Goal: Find specific page/section

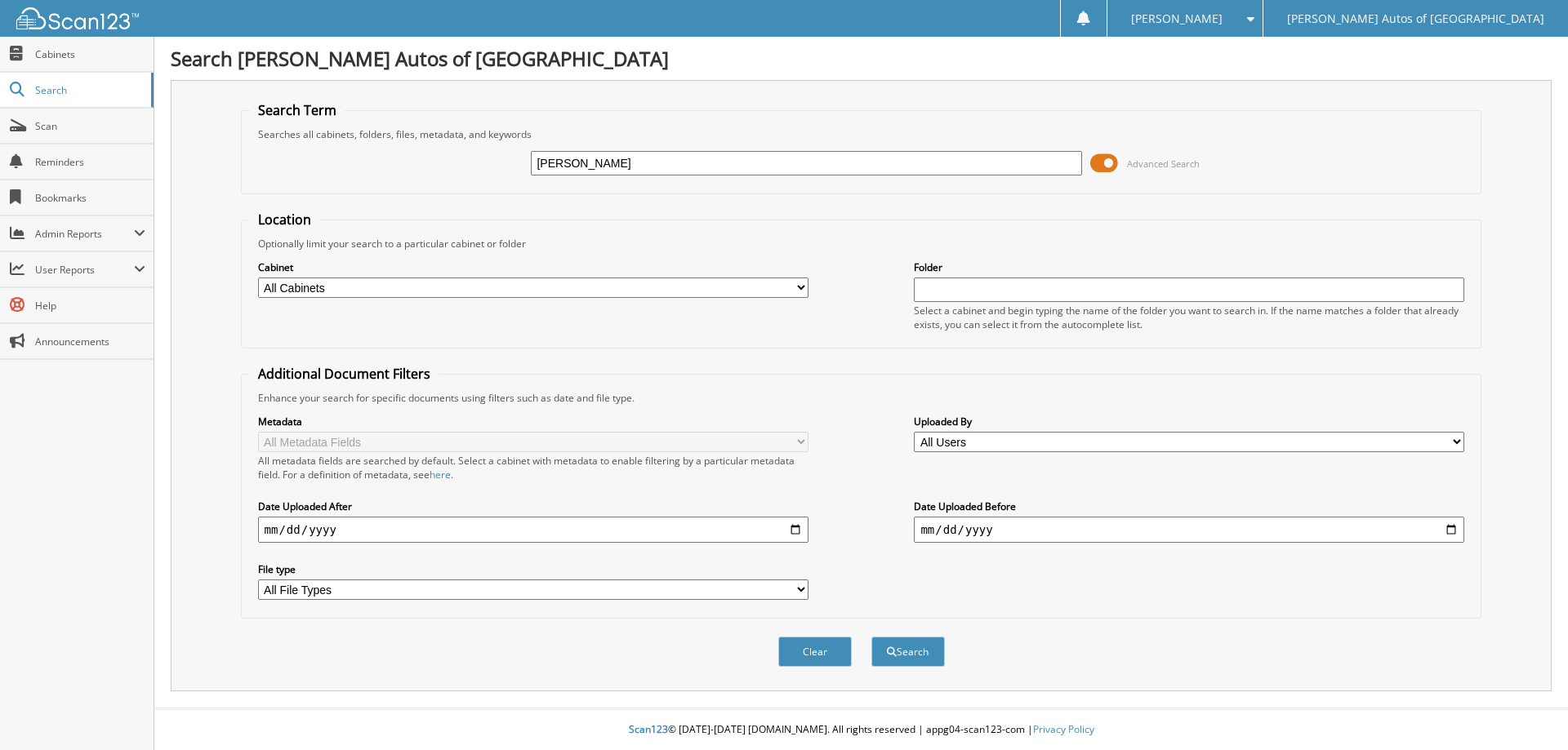
type input "[PERSON_NAME]"
click at [871, 637] on button "Search" at bounding box center [908, 652] width 74 height 30
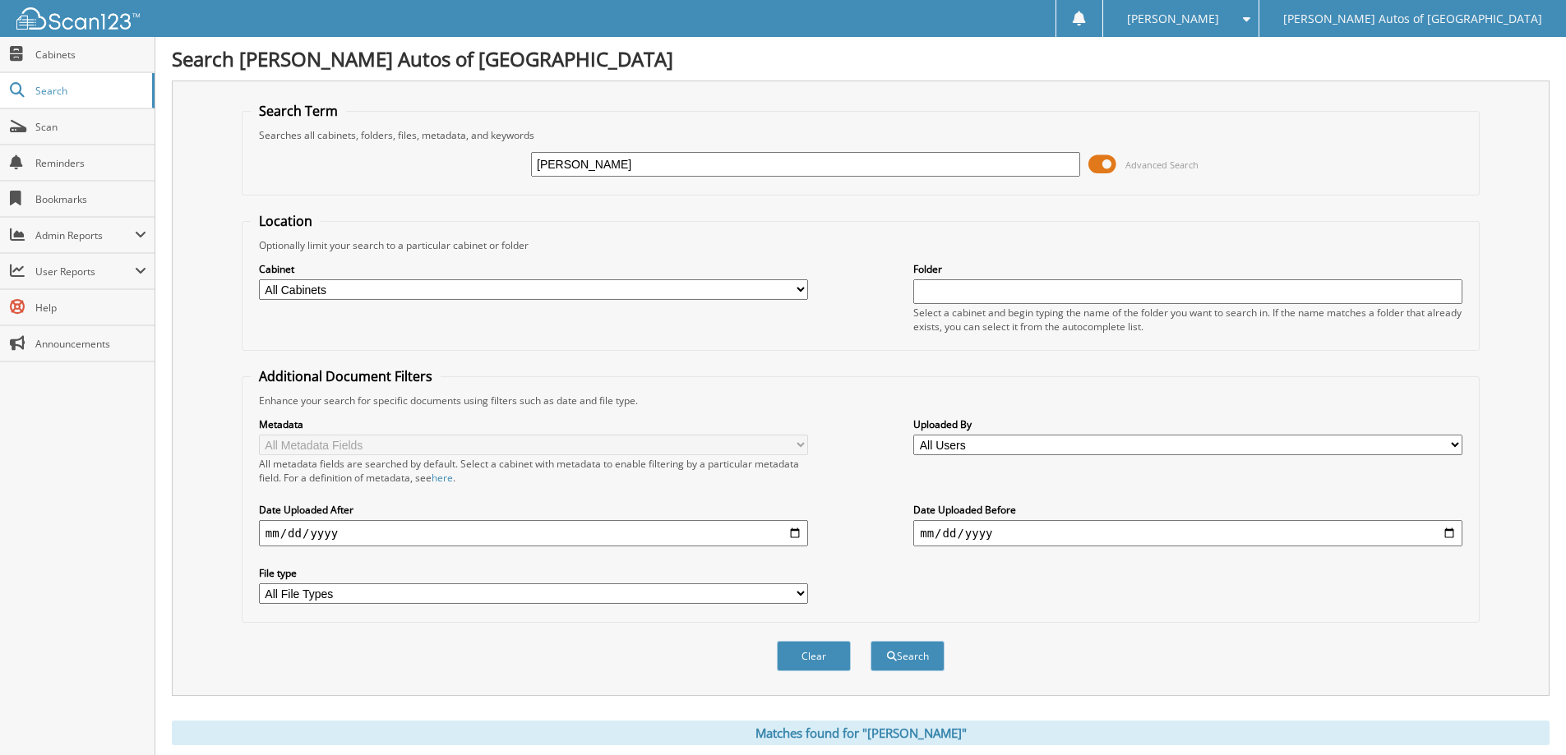
click at [668, 163] on input "[PERSON_NAME]" at bounding box center [805, 164] width 549 height 25
type input "[PERSON_NAME]"
click at [871, 641] on button "Search" at bounding box center [908, 656] width 74 height 30
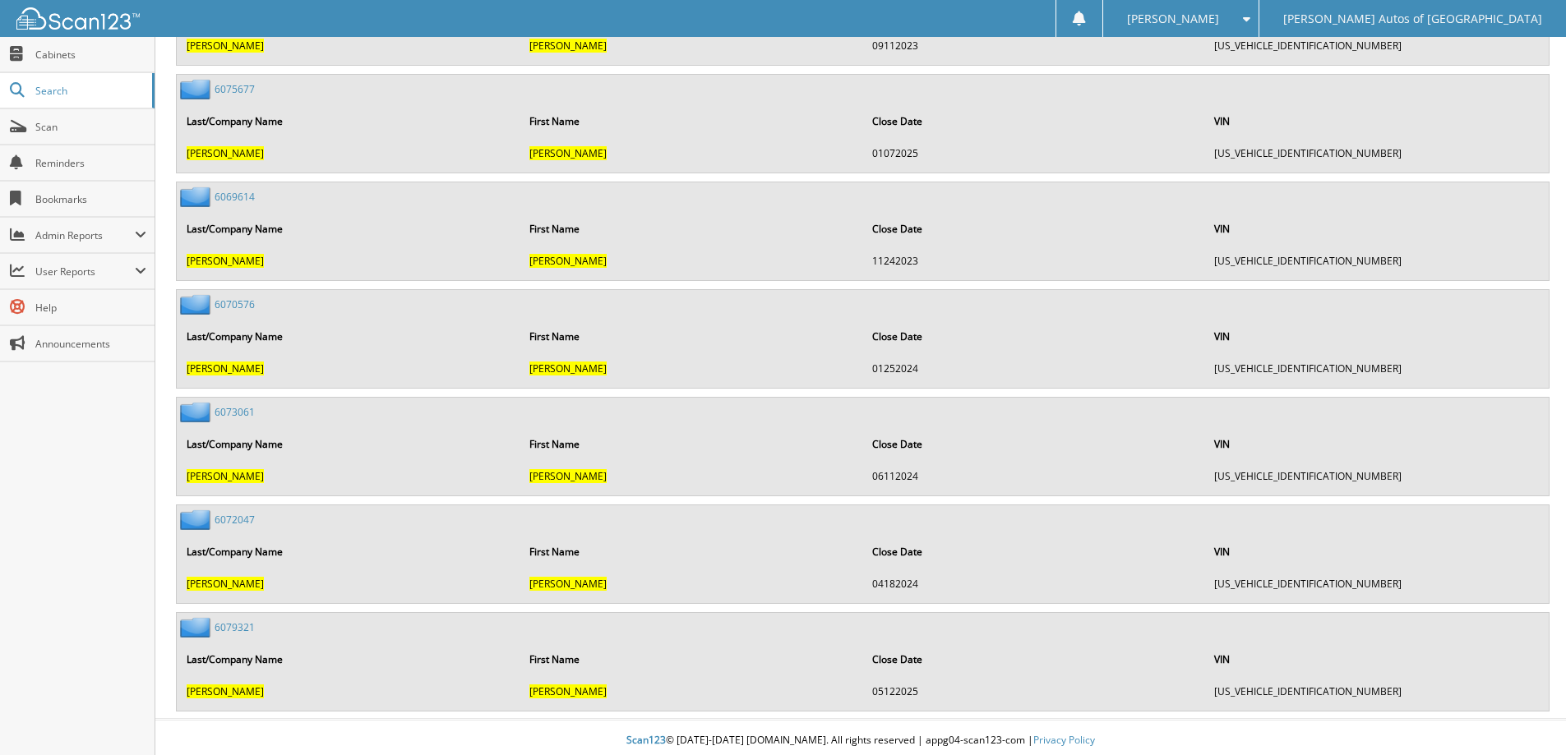
scroll to position [1326, 0]
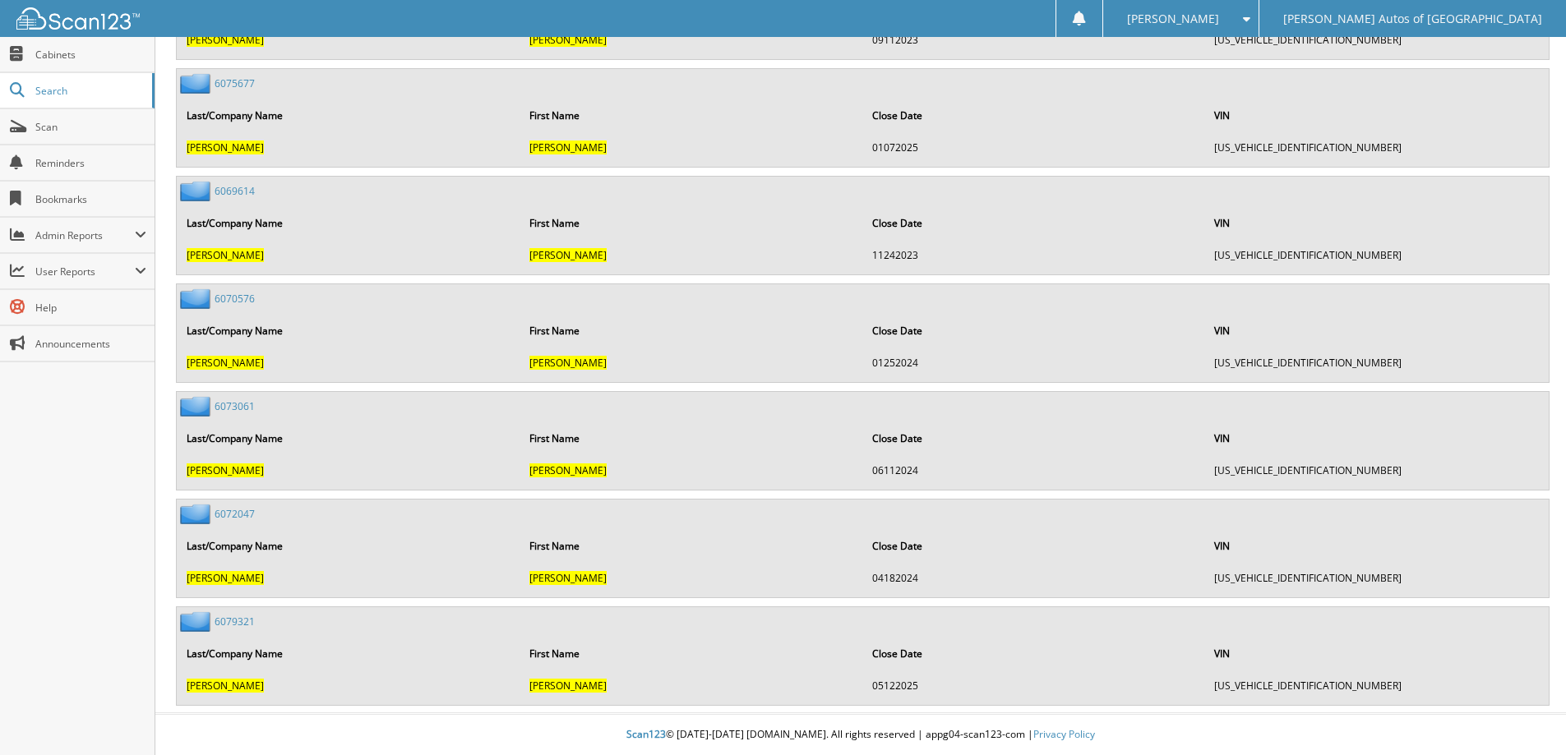
click at [239, 619] on link "6079321" at bounding box center [235, 622] width 40 height 14
